Goal: Task Accomplishment & Management: Use online tool/utility

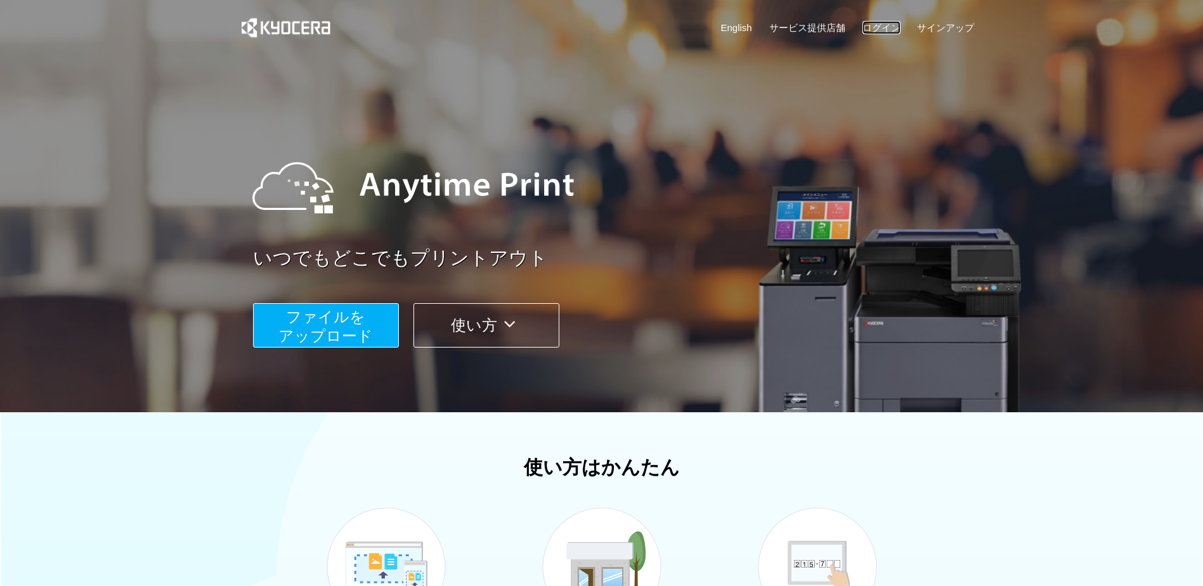
click at [892, 24] on link "ログイン" at bounding box center [882, 27] width 38 height 13
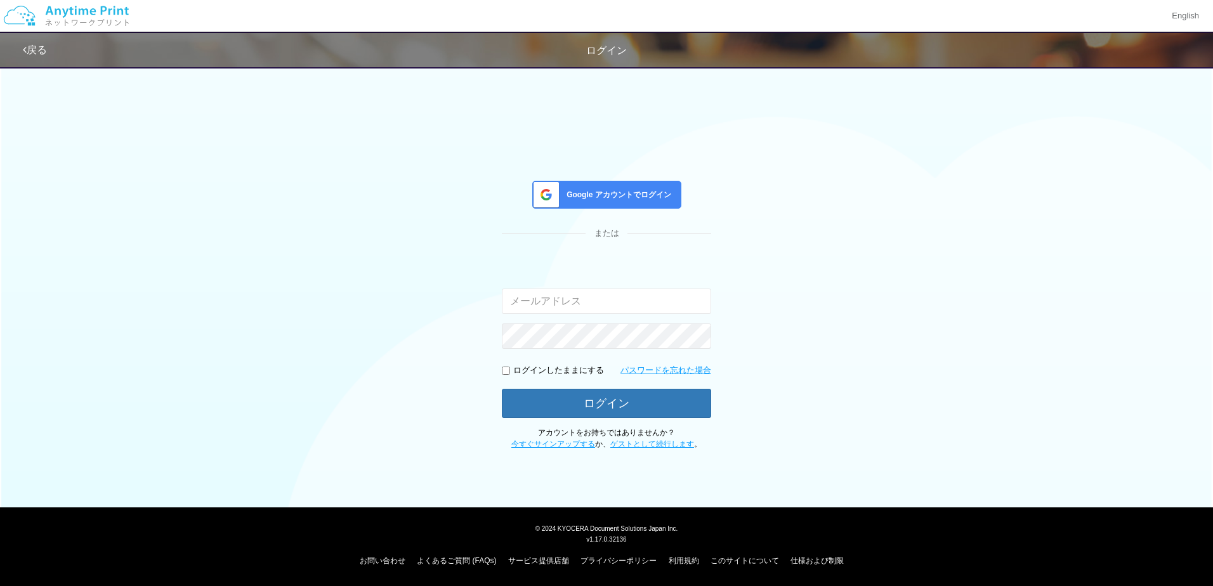
click at [618, 197] on span "Google アカウントでログイン" at bounding box center [616, 195] width 110 height 11
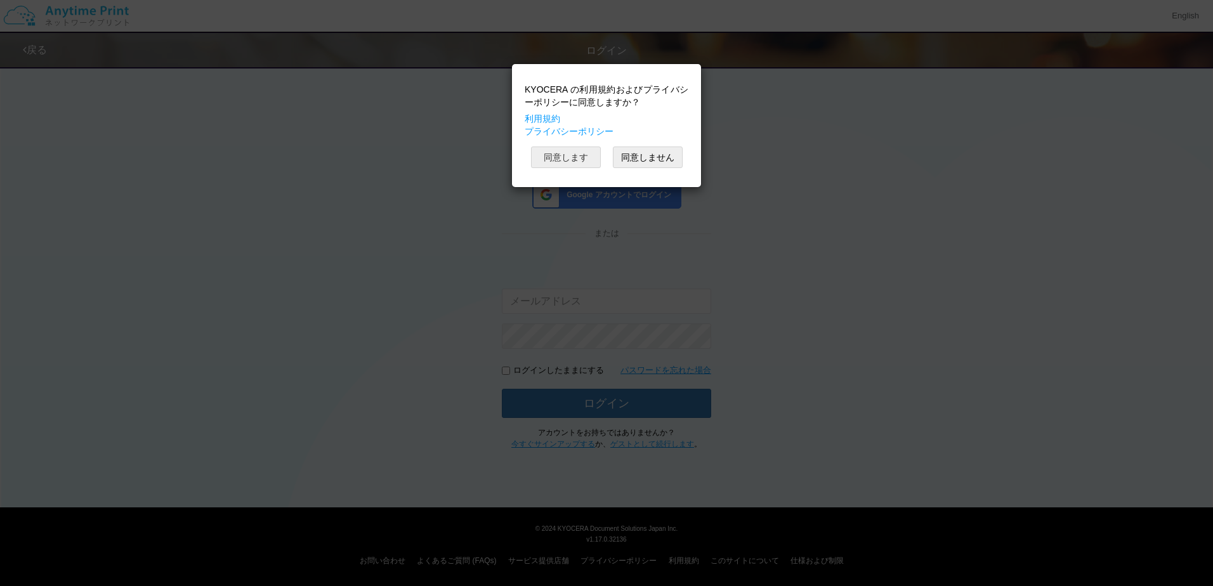
click at [586, 153] on button "同意します" at bounding box center [566, 158] width 70 height 22
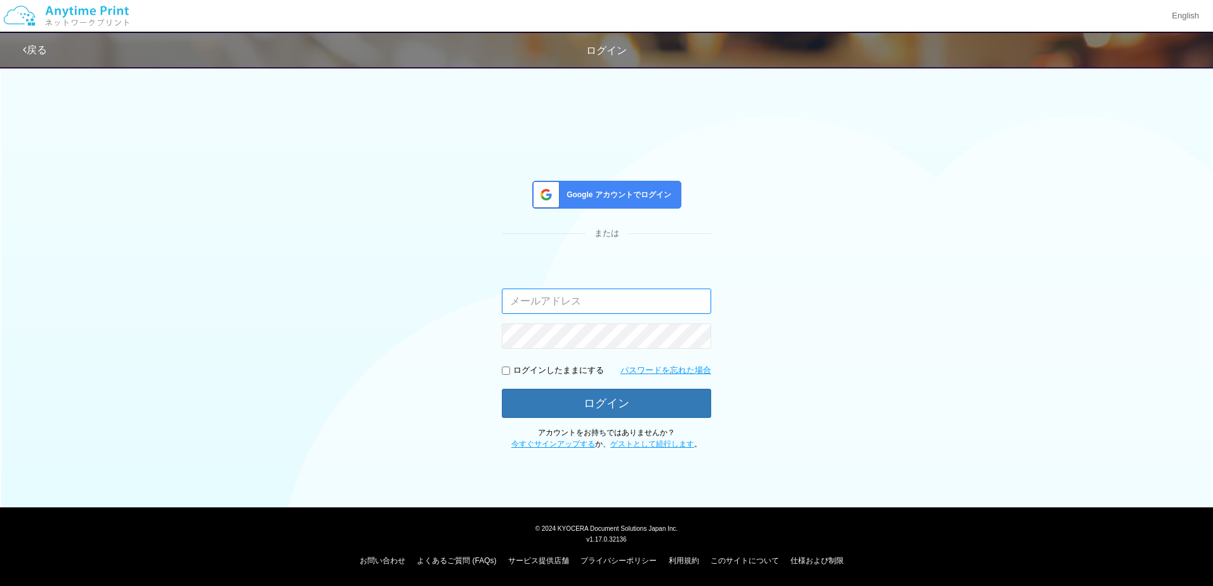
click at [624, 299] on input "email" at bounding box center [606, 301] width 209 height 25
type input "[EMAIL_ADDRESS][DOMAIN_NAME]"
click at [530, 373] on p "ログインしたままにする" at bounding box center [558, 371] width 91 height 12
click at [506, 370] on input "checkbox" at bounding box center [506, 371] width 8 height 8
checkbox input "true"
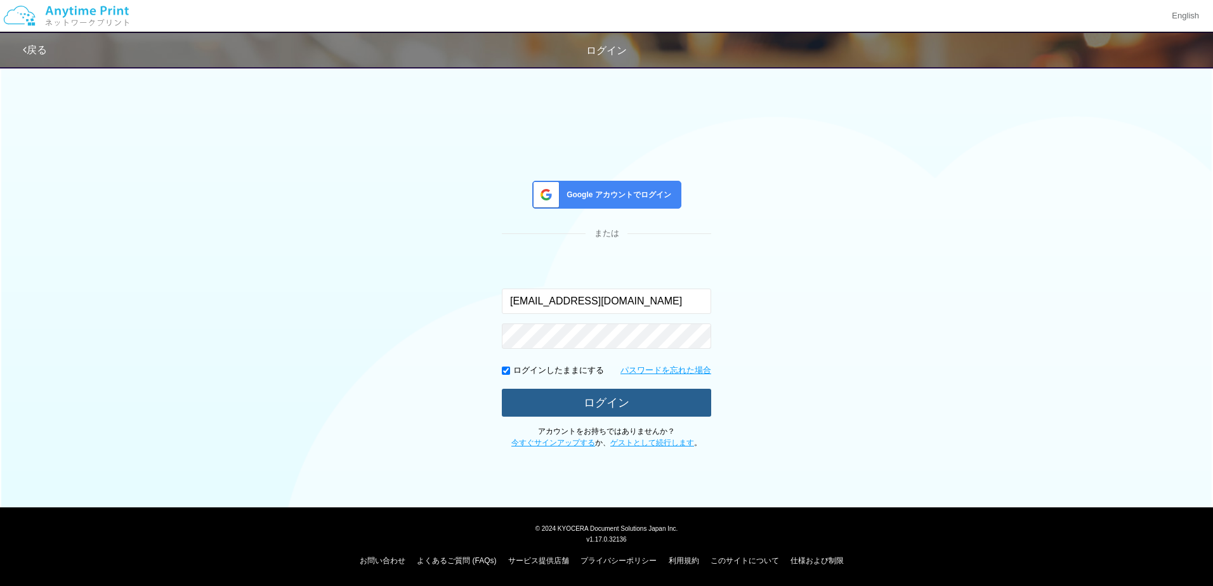
click at [537, 399] on button "ログイン" at bounding box center [606, 403] width 209 height 28
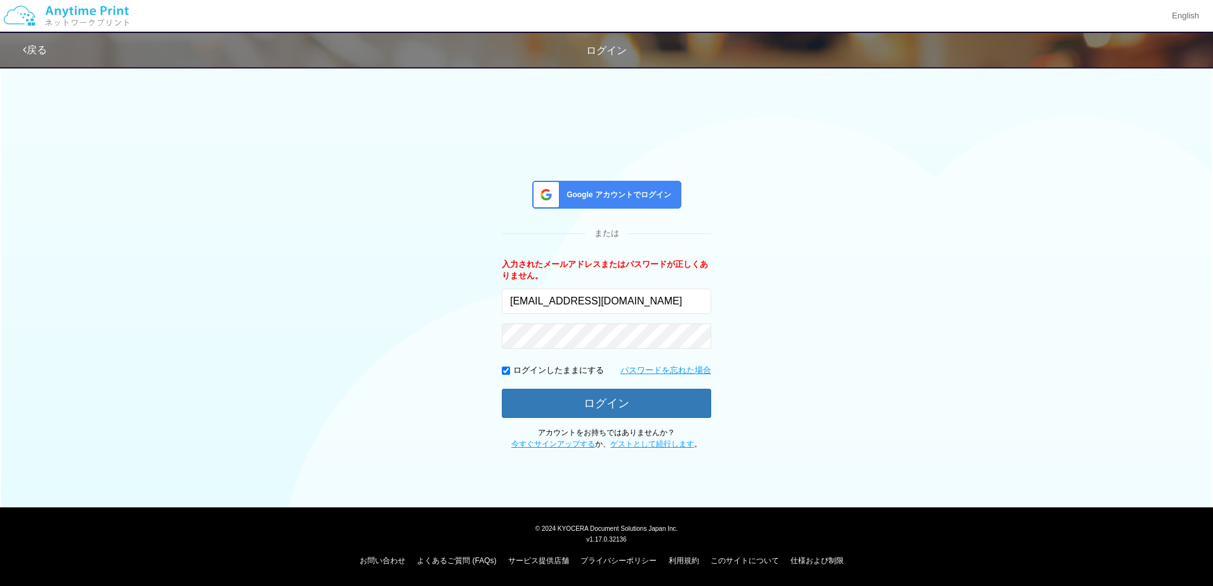
click at [641, 204] on div "Google アカウントでログイン" at bounding box center [606, 195] width 149 height 28
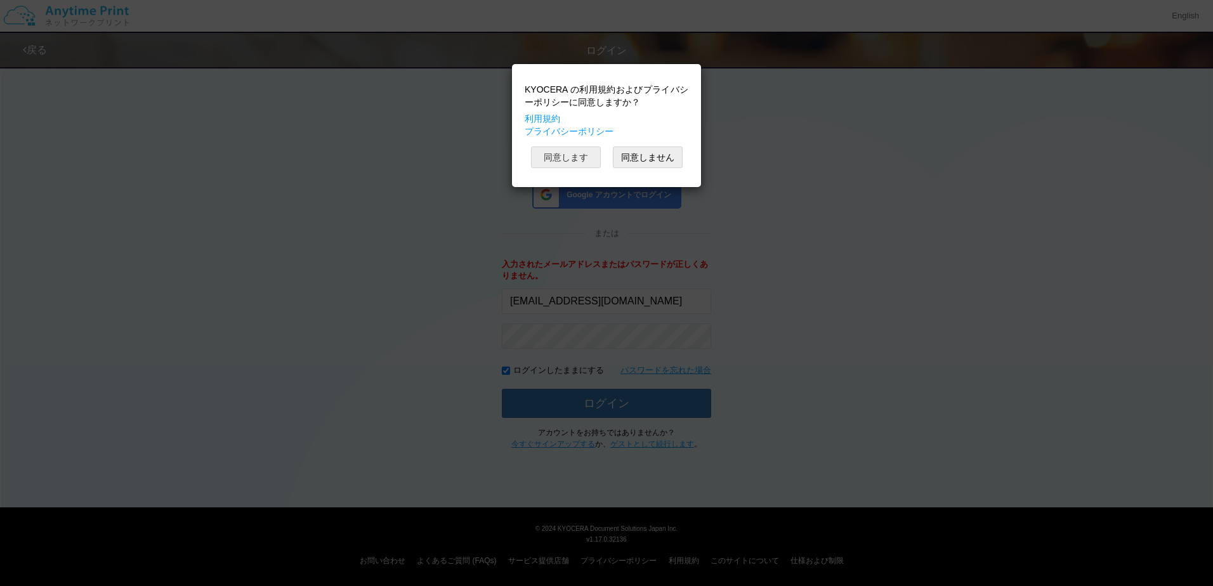
click at [573, 167] on button "同意します" at bounding box center [566, 158] width 70 height 22
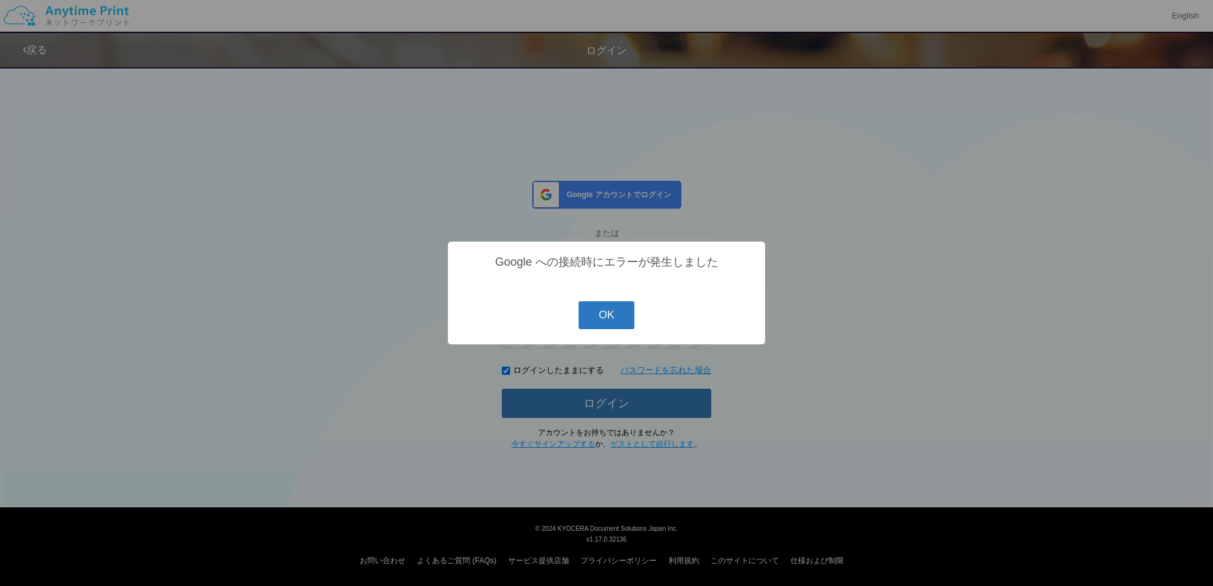
click at [605, 321] on button "OK" at bounding box center [607, 315] width 56 height 28
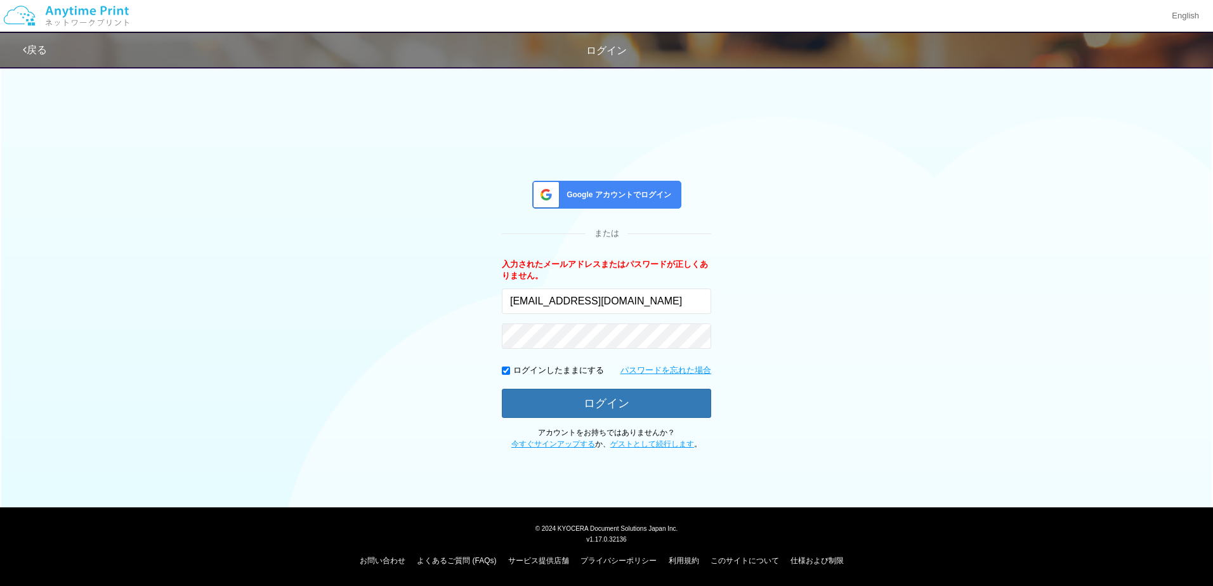
click at [653, 205] on div "Google アカウントでログイン" at bounding box center [606, 195] width 149 height 28
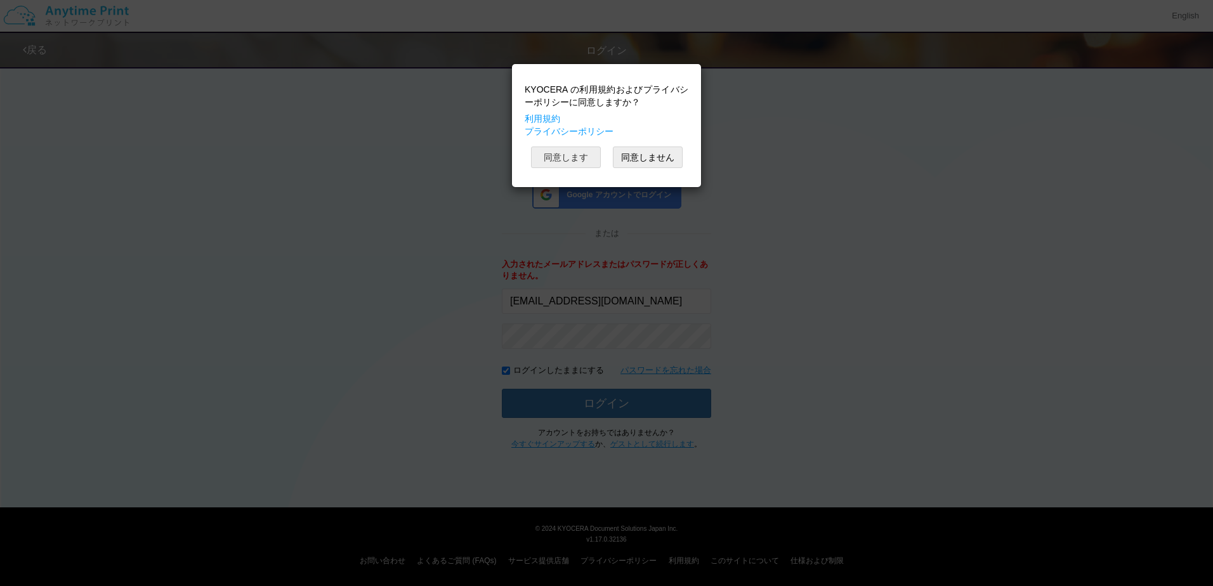
click at [554, 159] on button "同意します" at bounding box center [566, 158] width 70 height 22
